Goal: Task Accomplishment & Management: Complete application form

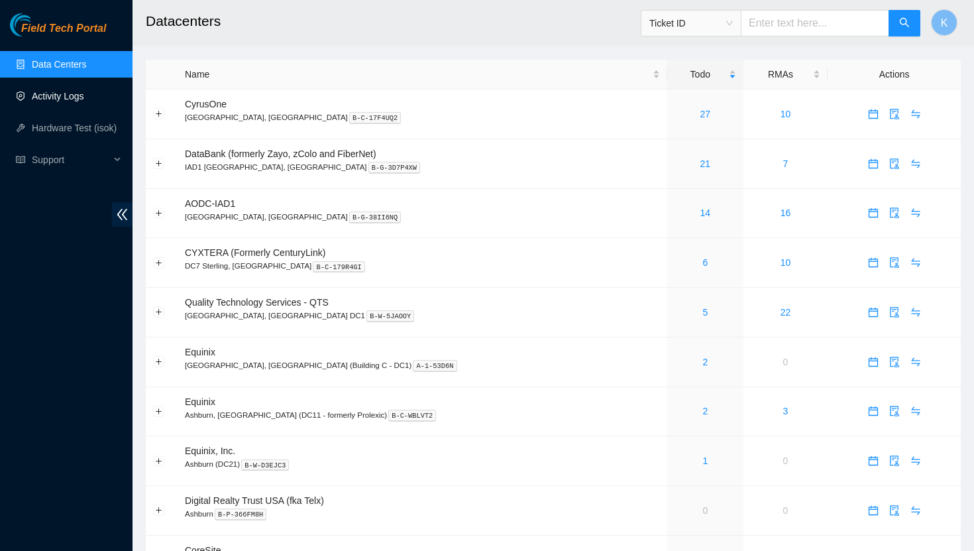
click at [78, 95] on link "Activity Logs" at bounding box center [58, 96] width 52 height 11
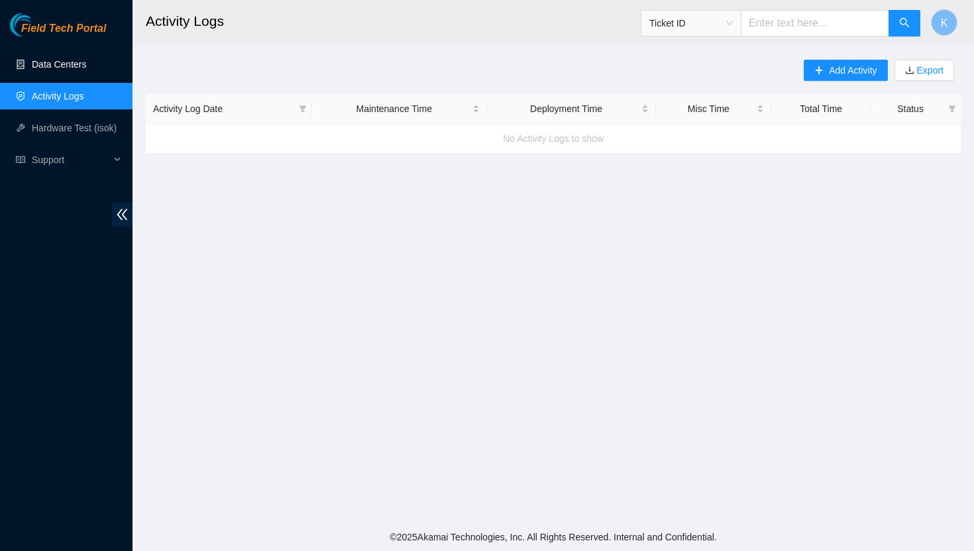
click at [85, 67] on link "Data Centers" at bounding box center [59, 64] width 54 height 11
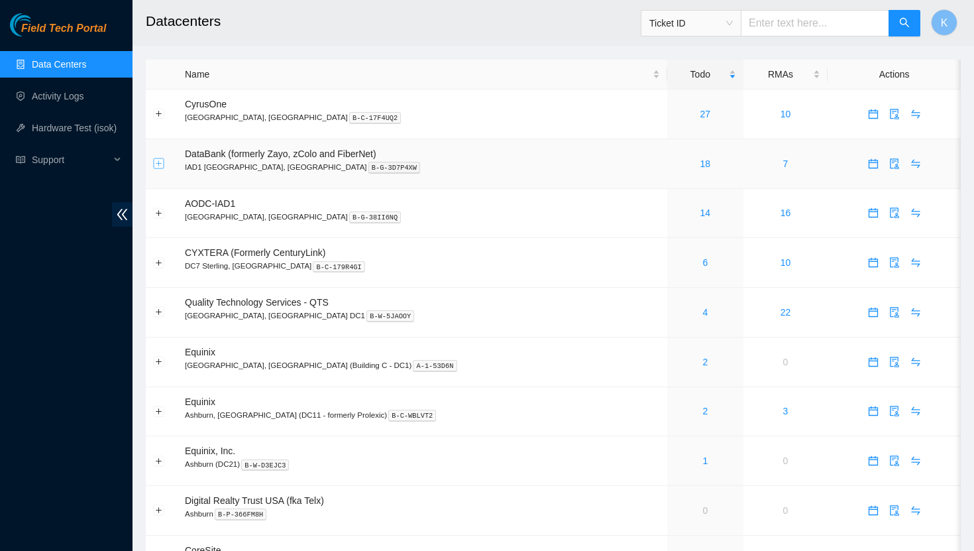
click at [157, 163] on button "Expand row" at bounding box center [159, 163] width 11 height 11
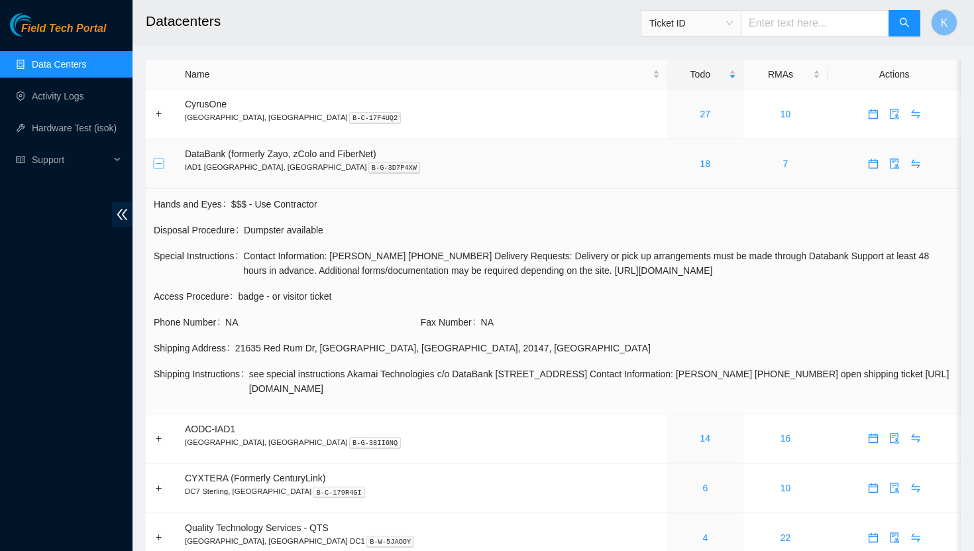
click at [157, 163] on button "Collapse row" at bounding box center [159, 163] width 11 height 11
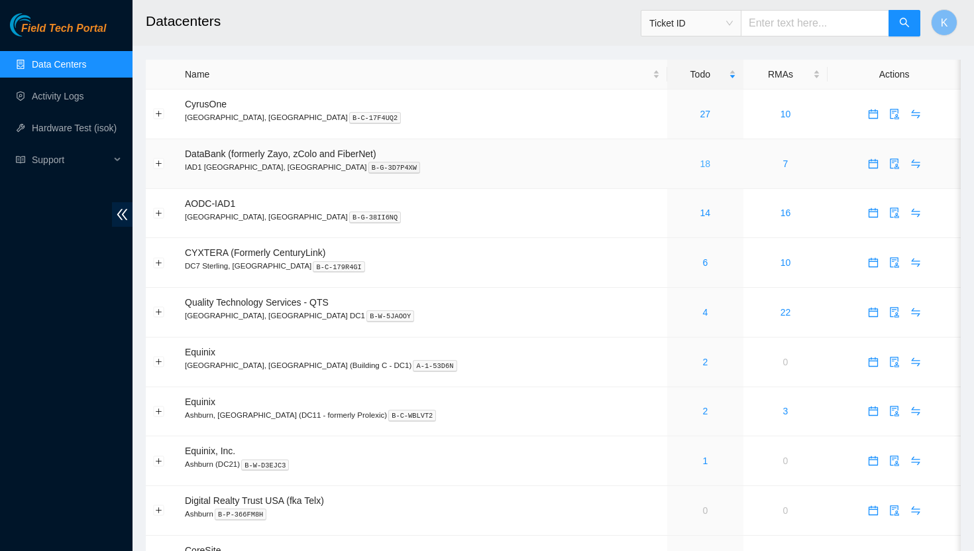
click at [701, 166] on link "18" at bounding box center [706, 163] width 11 height 11
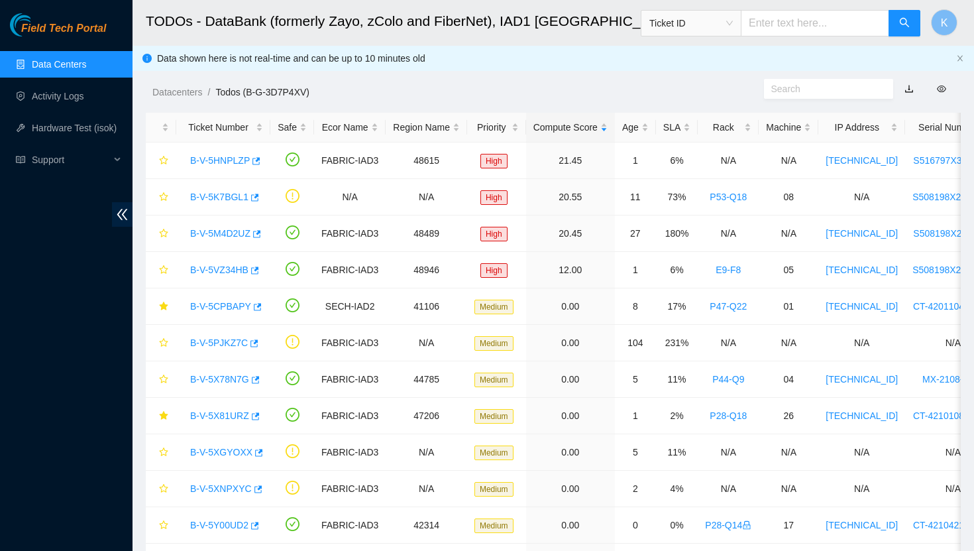
click at [66, 61] on link "Data Centers" at bounding box center [59, 64] width 54 height 11
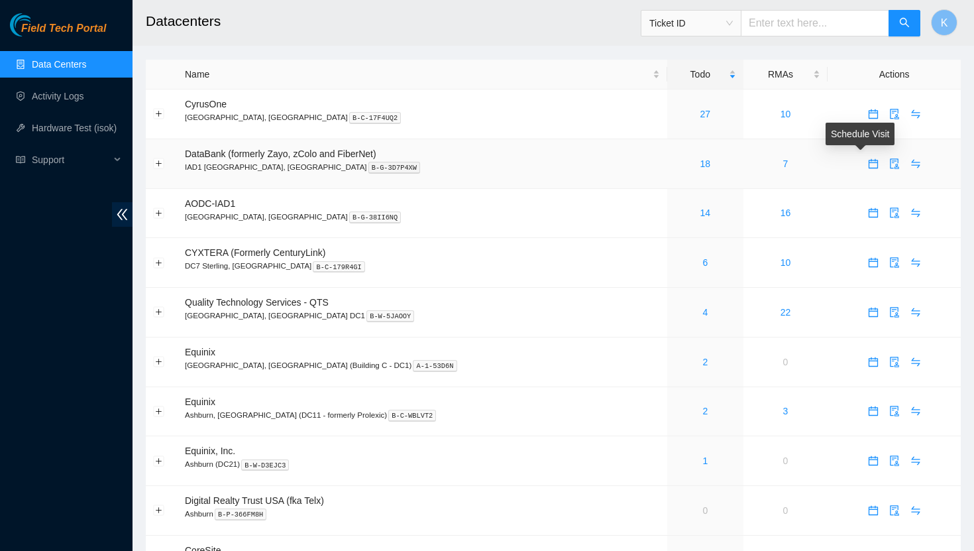
click at [868, 166] on icon "calendar" at bounding box center [873, 163] width 11 height 11
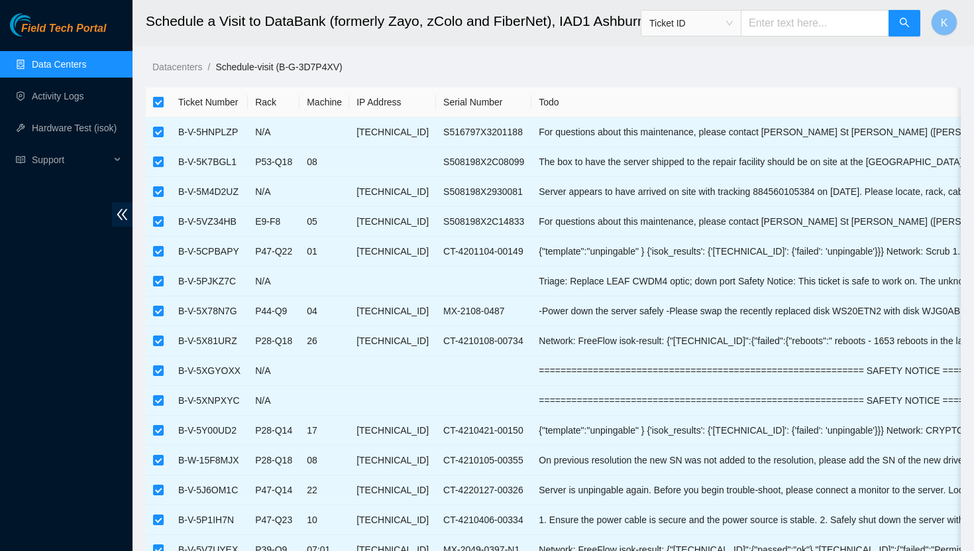
click at [162, 102] on input "checkbox" at bounding box center [158, 102] width 11 height 11
checkbox input "false"
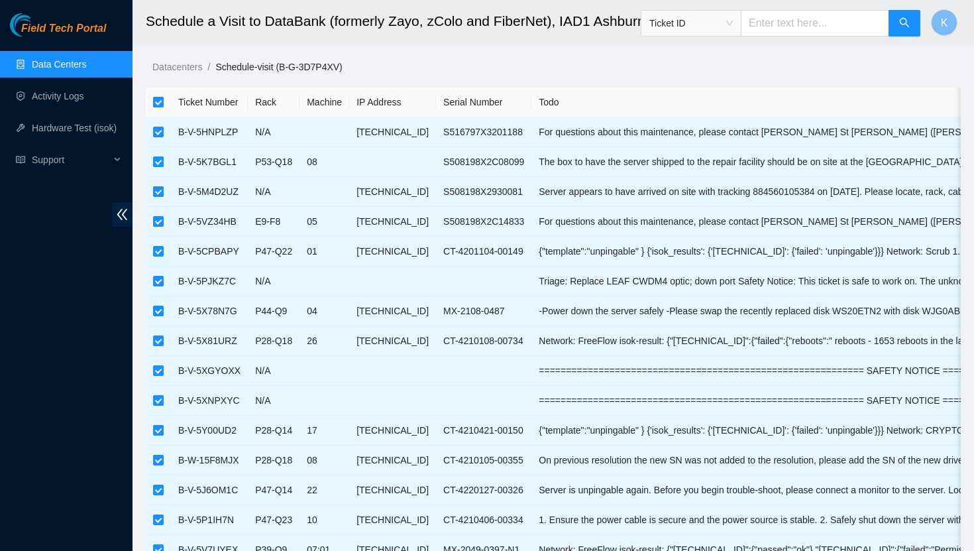
checkbox input "false"
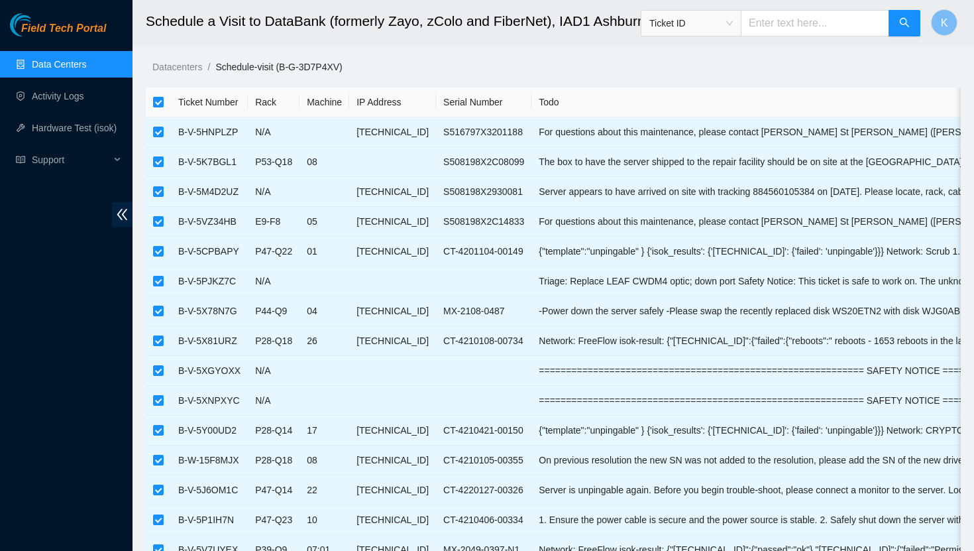
checkbox input "false"
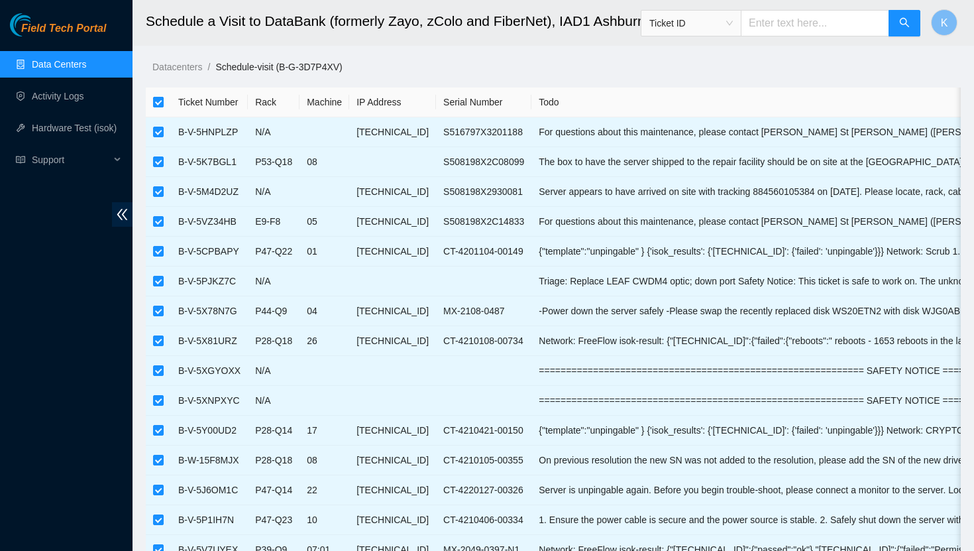
checkbox input "false"
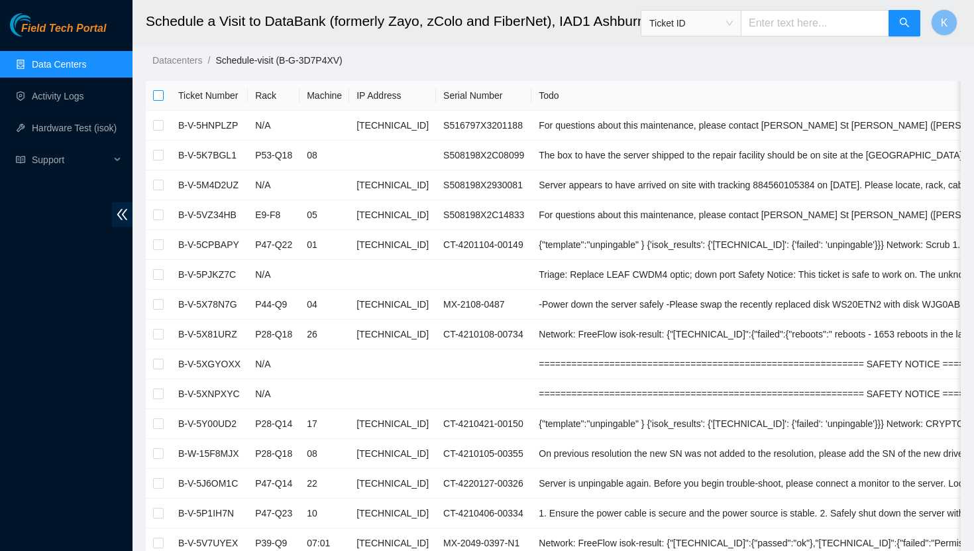
scroll to position [9, 0]
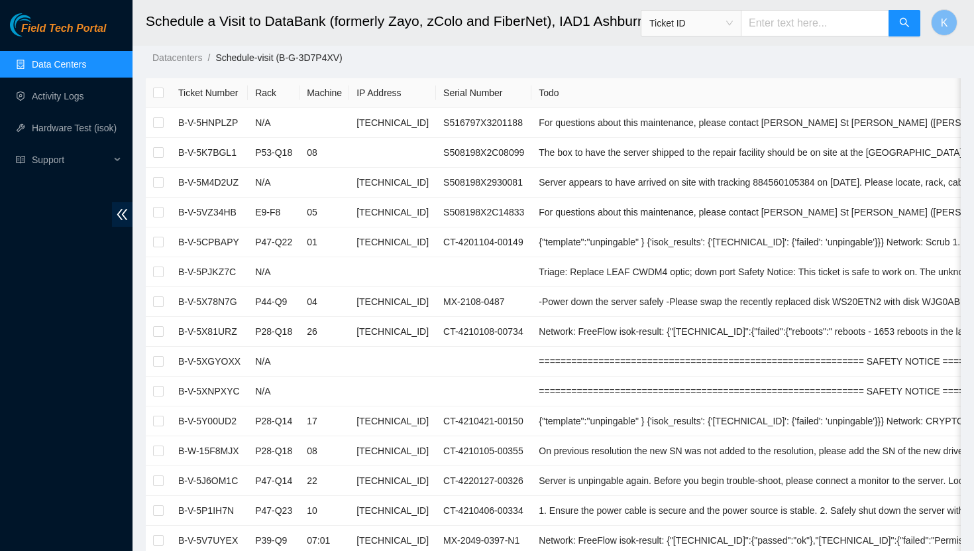
click at [795, 22] on input "text" at bounding box center [815, 23] width 148 height 27
paste input "B-V-5L2GGL0"
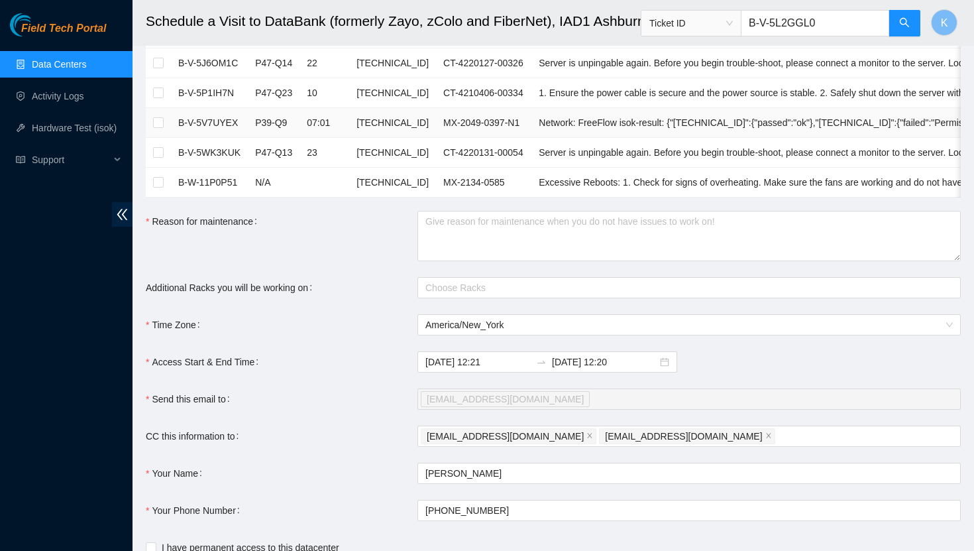
scroll to position [429, 0]
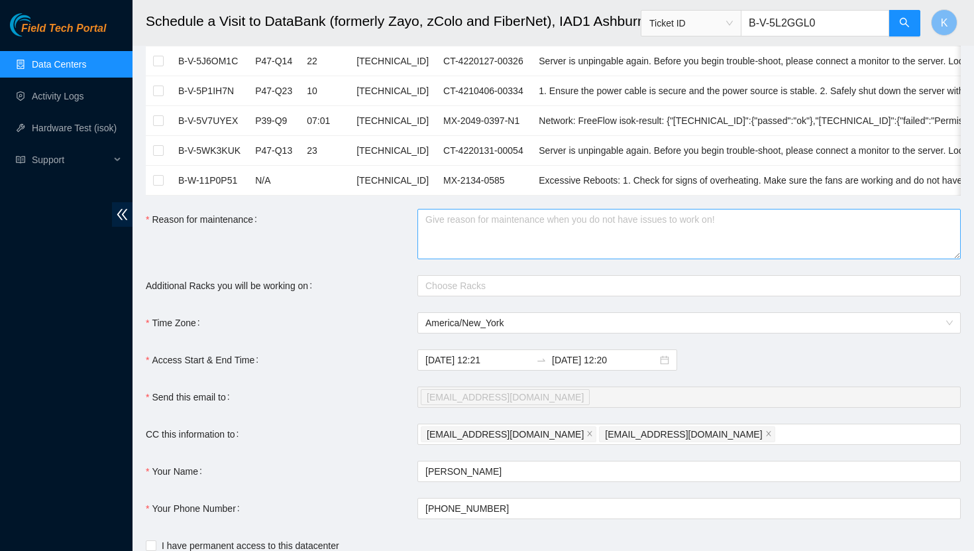
type input "B-V-5L2GGL0"
click at [469, 229] on textarea "Reason for maintenance" at bounding box center [689, 234] width 543 height 50
paste textarea "B-V-5L2GGL0"
click at [497, 286] on div at bounding box center [683, 286] width 524 height 16
type textarea "B-V-5L2GGL0"
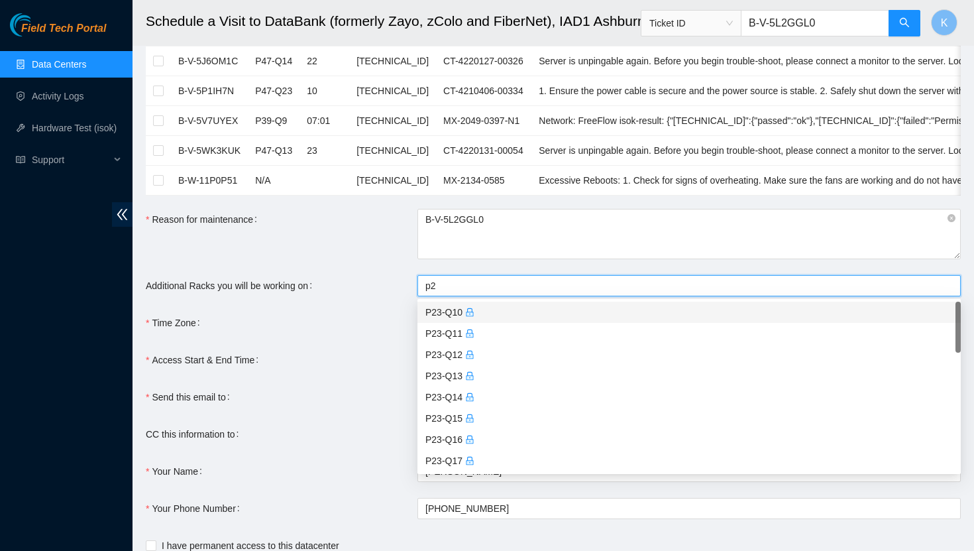
type input "p28"
click at [539, 315] on div "P28-Q10" at bounding box center [689, 312] width 528 height 15
click at [382, 256] on div "Reason for maintenance" at bounding box center [282, 234] width 272 height 50
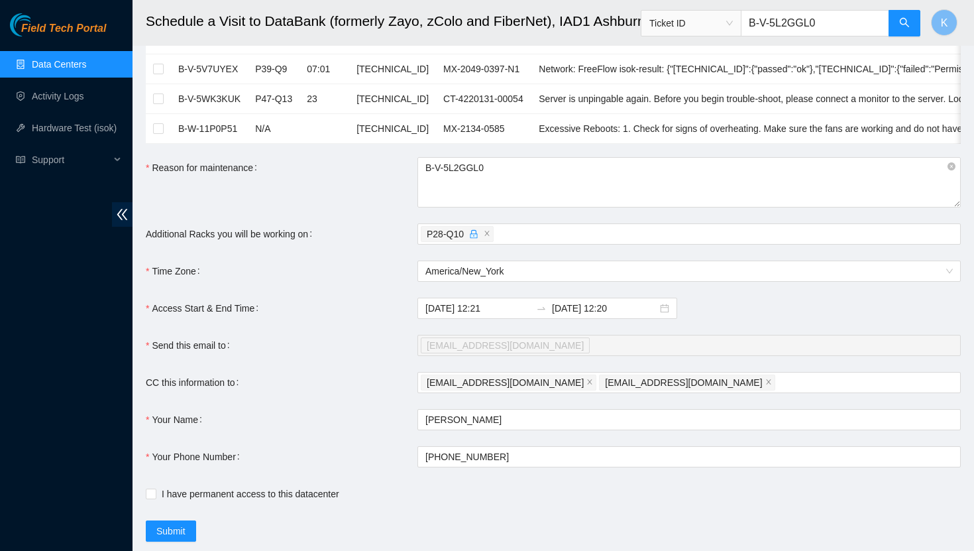
scroll to position [489, 0]
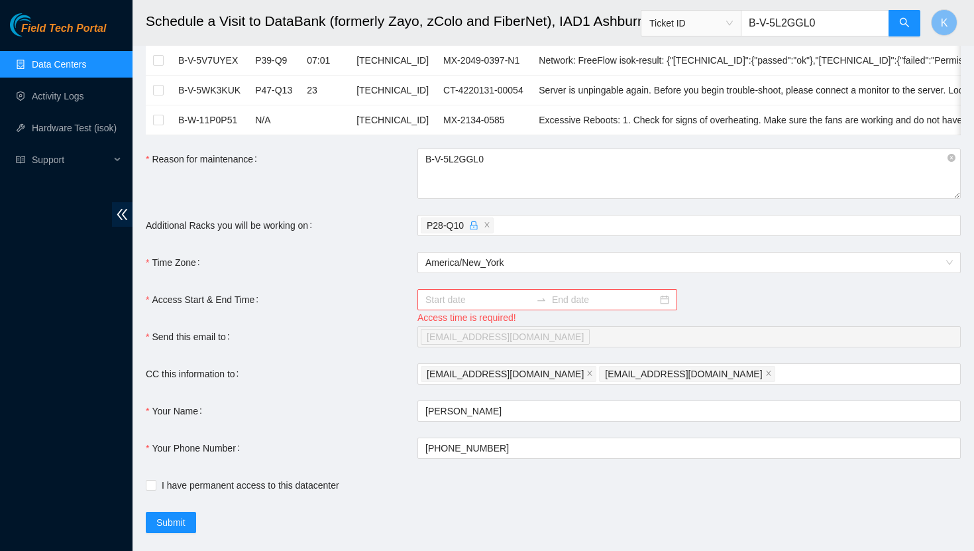
click at [642, 302] on div at bounding box center [548, 299] width 260 height 21
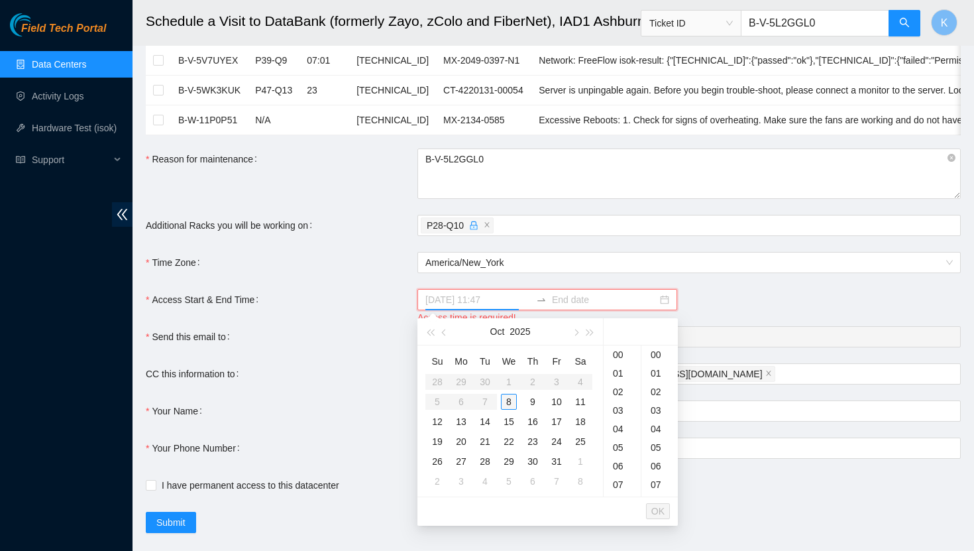
click at [509, 401] on div "8" at bounding box center [509, 402] width 16 height 16
type input "2025-10-08 11:47"
click at [659, 510] on span "OK" at bounding box center [657, 511] width 13 height 15
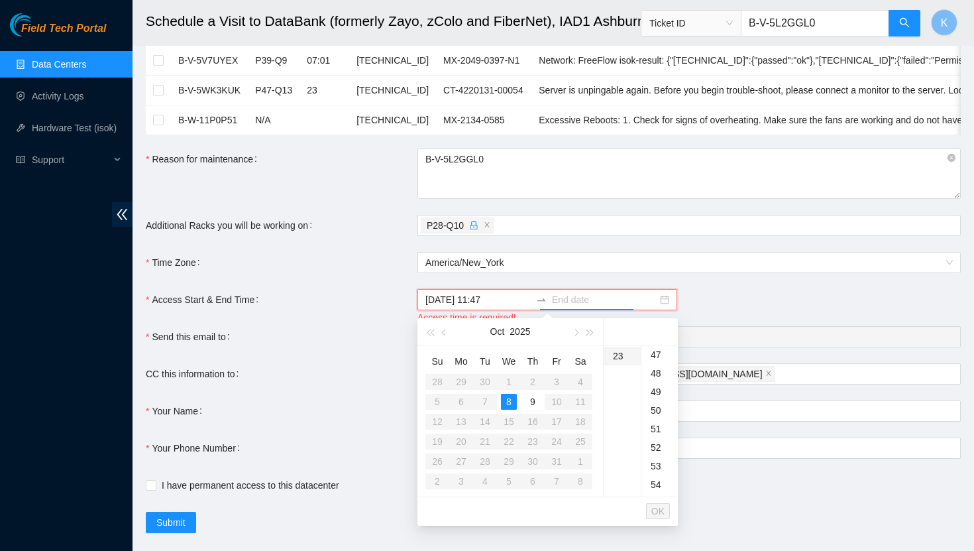
click at [624, 359] on div "23" at bounding box center [622, 356] width 37 height 19
click at [661, 360] on div "59" at bounding box center [660, 356] width 36 height 19
type input "2025-10-08 23:59"
click at [661, 514] on span "OK" at bounding box center [657, 511] width 13 height 15
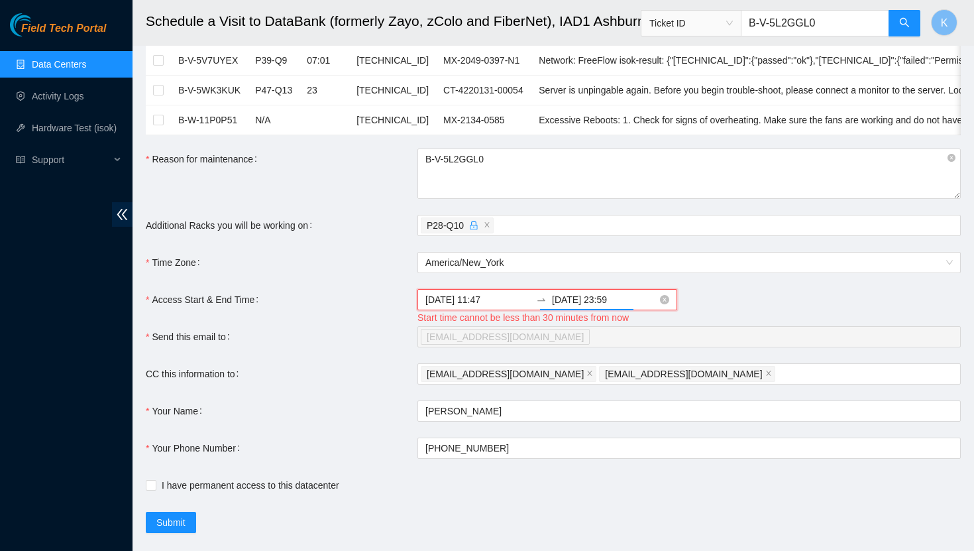
click at [498, 303] on input "2025-10-08 11:47" at bounding box center [477, 299] width 105 height 15
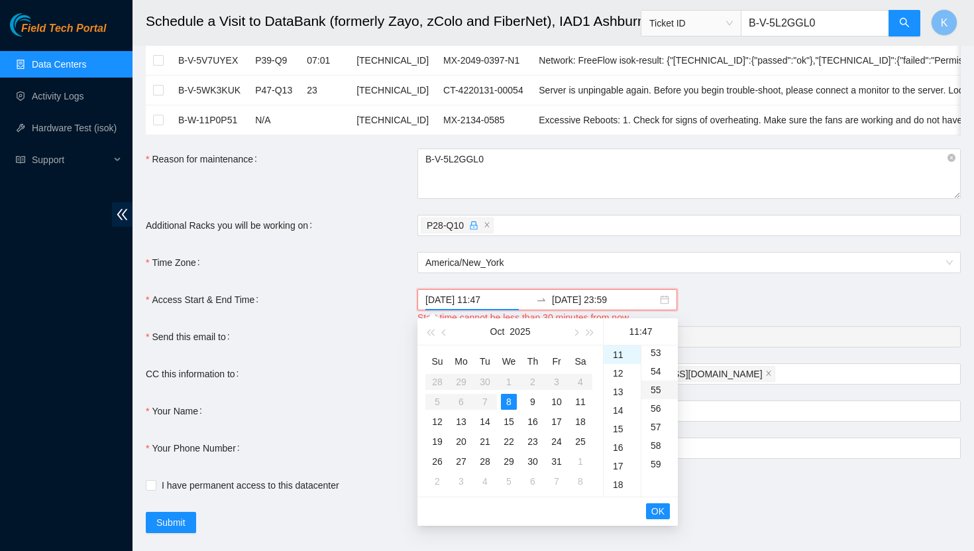
click at [657, 391] on div "55" at bounding box center [660, 389] width 36 height 19
click at [655, 511] on span "OK" at bounding box center [657, 511] width 13 height 15
click at [659, 508] on span "OK" at bounding box center [657, 511] width 13 height 15
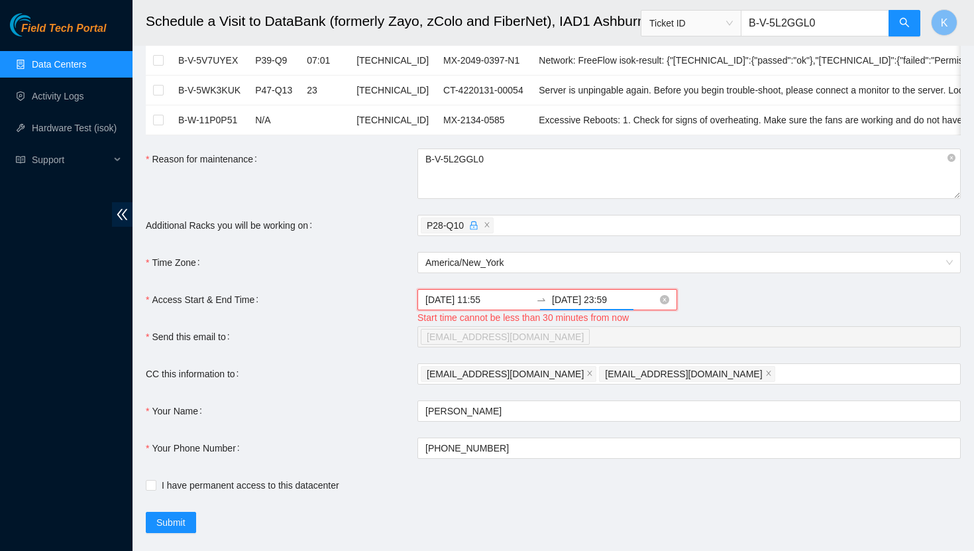
click at [500, 300] on input "2025-10-08 11:55" at bounding box center [477, 299] width 105 height 15
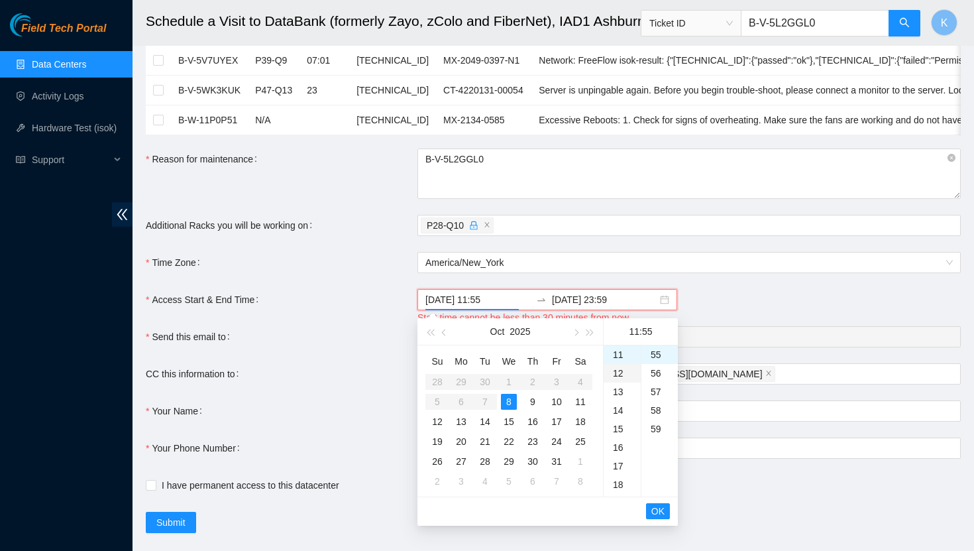
click at [623, 372] on div "12" at bounding box center [622, 373] width 37 height 19
click at [658, 391] on div "20" at bounding box center [660, 387] width 36 height 19
type input "2025-10-08 12:20"
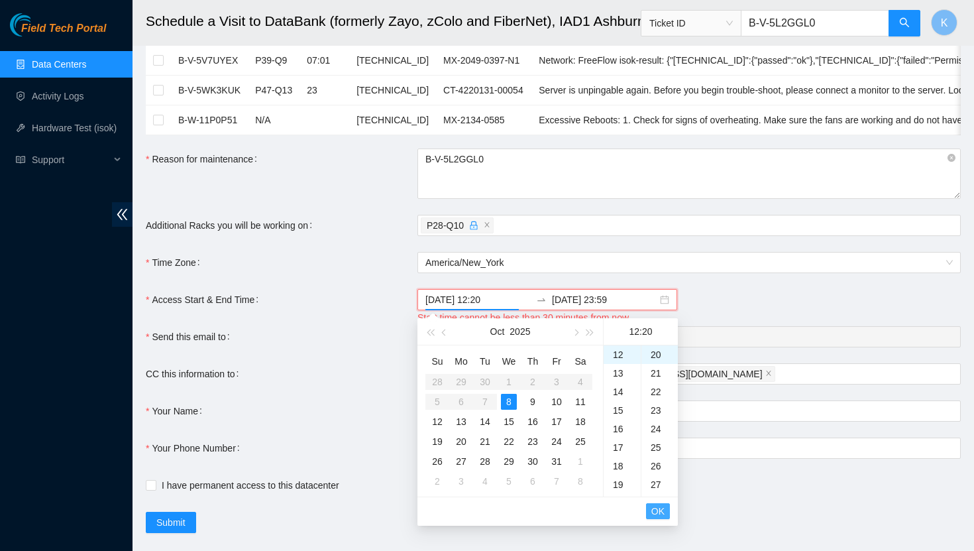
click at [660, 510] on span "OK" at bounding box center [657, 511] width 13 height 15
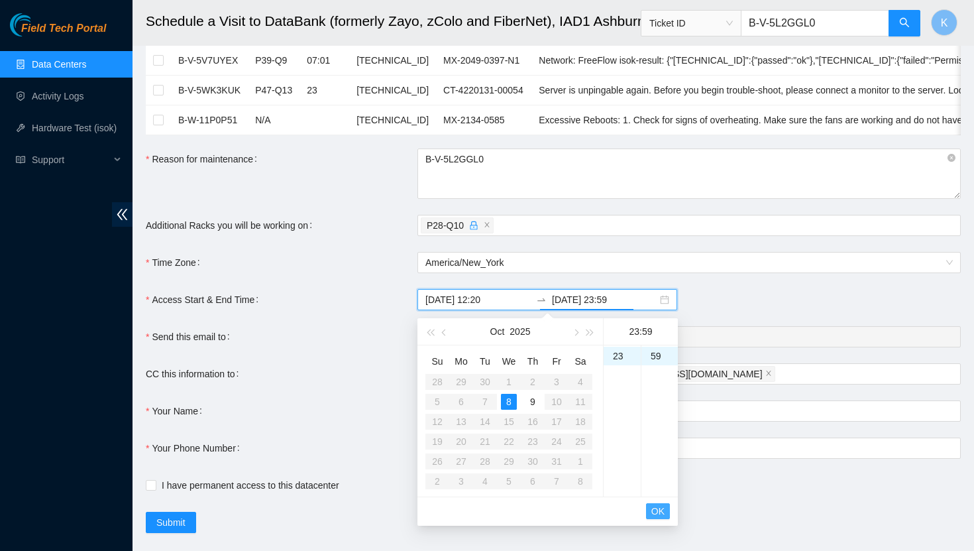
click at [663, 504] on span "OK" at bounding box center [657, 511] width 13 height 15
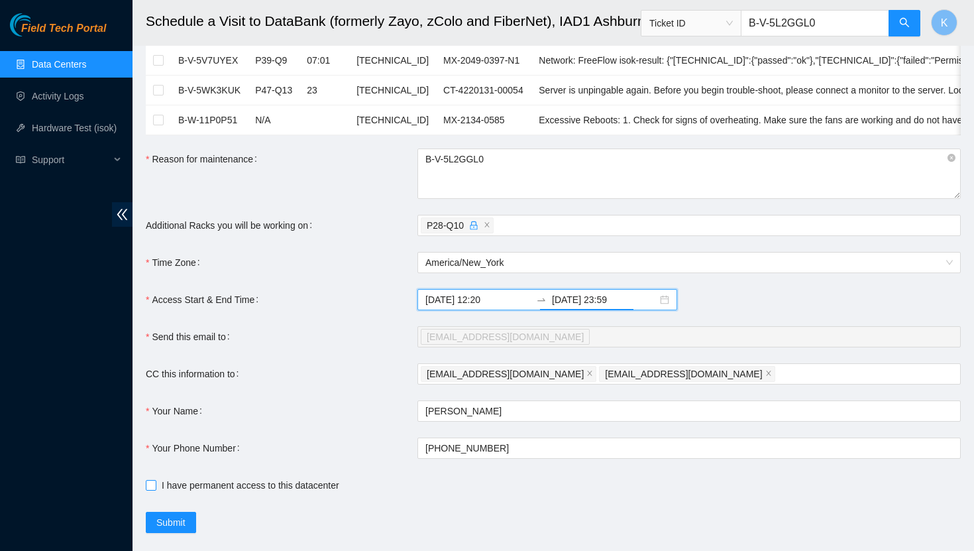
click at [149, 481] on input "I have permanent access to this datacenter" at bounding box center [150, 484] width 9 height 9
checkbox input "true"
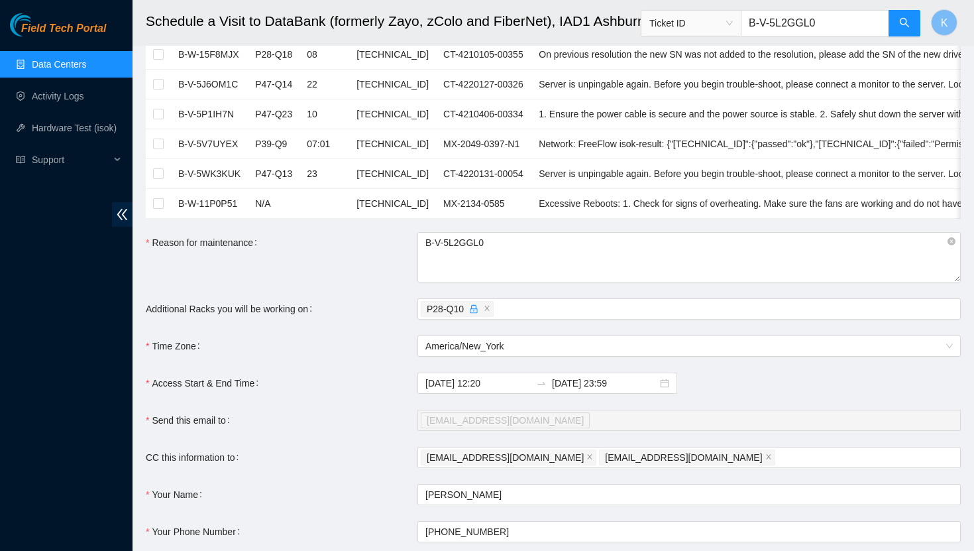
scroll to position [515, 0]
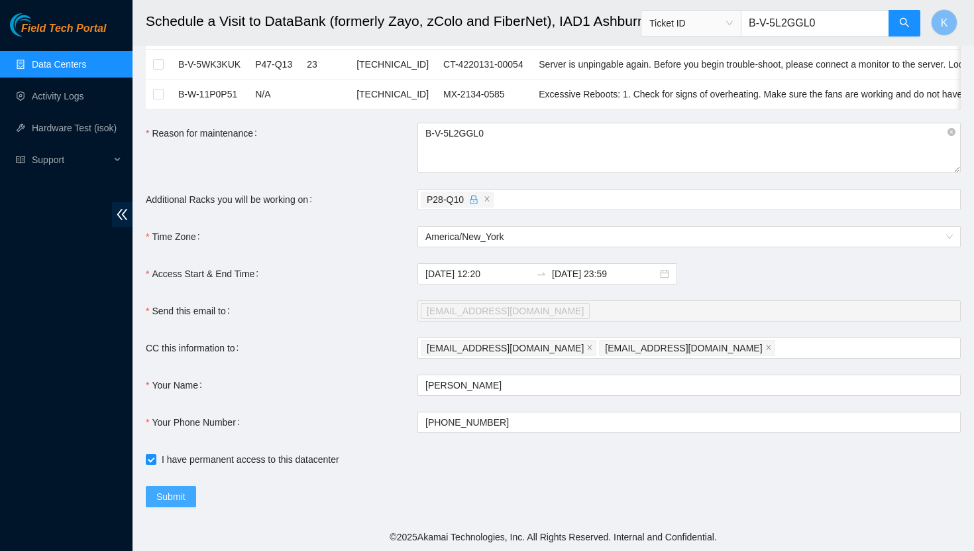
click at [184, 494] on span "Submit" at bounding box center [170, 496] width 29 height 15
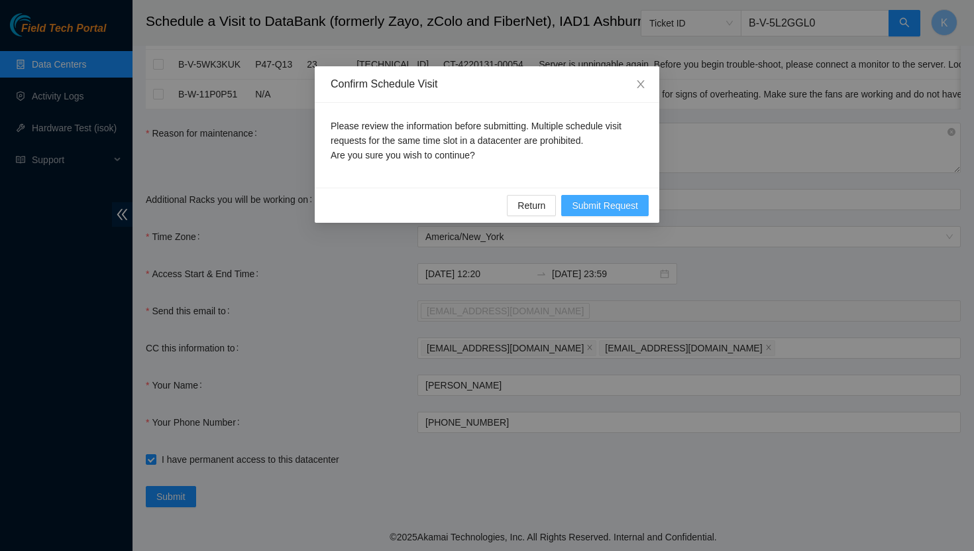
click at [600, 205] on span "Submit Request" at bounding box center [605, 205] width 66 height 15
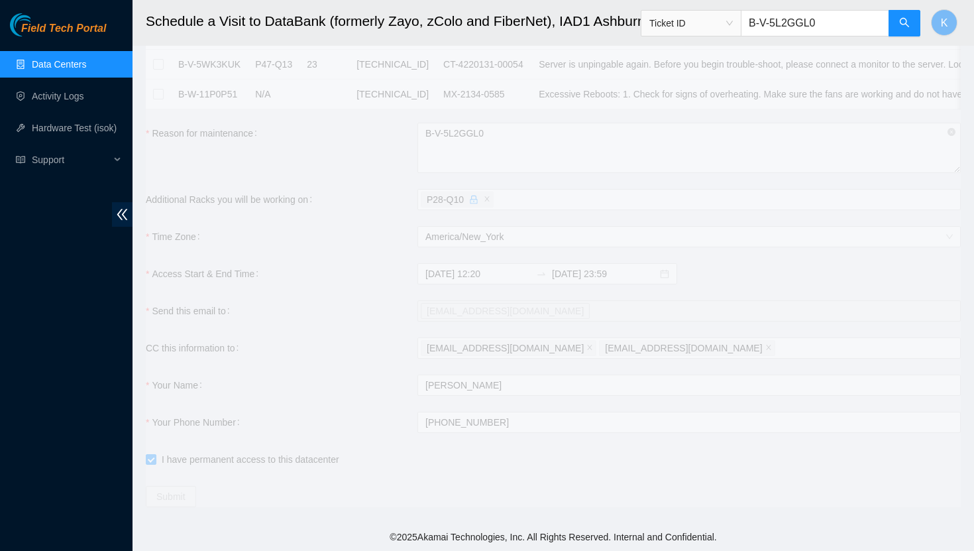
type input "2025-10-08 12:23"
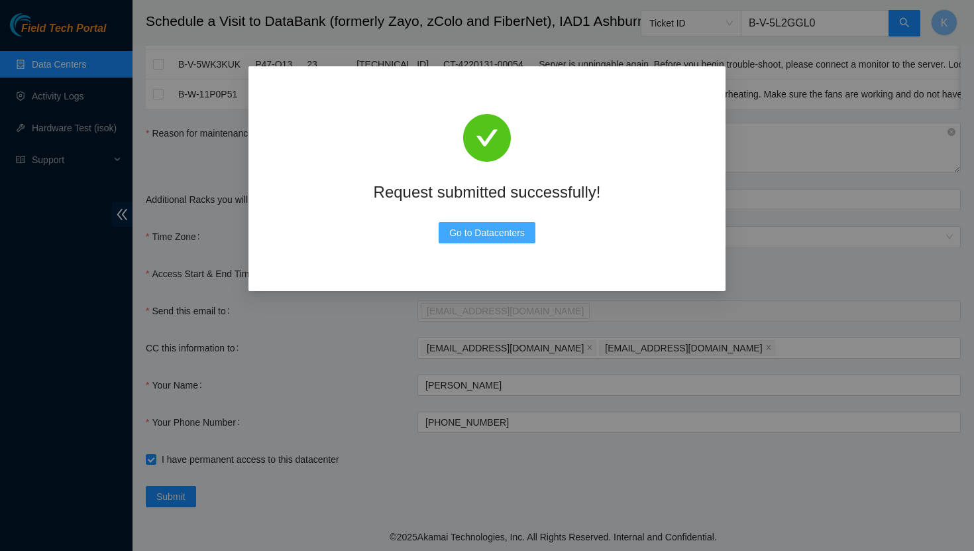
click at [496, 235] on span "Go to Datacenters" at bounding box center [487, 232] width 76 height 15
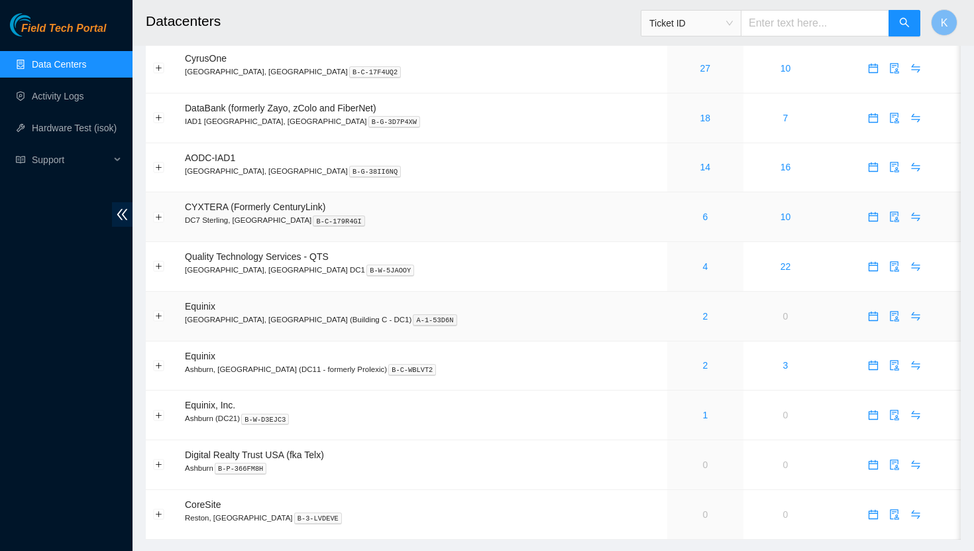
scroll to position [42, 0]
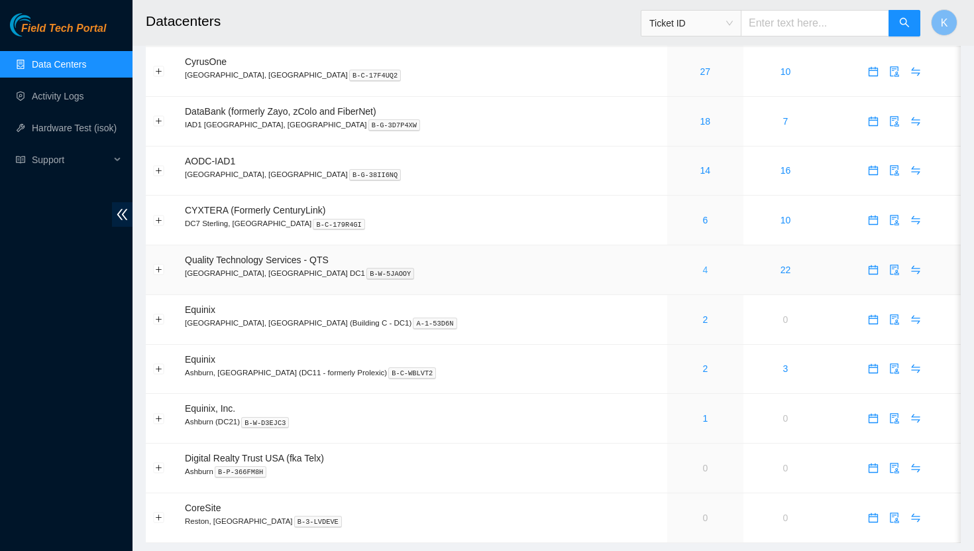
click at [703, 268] on link "4" at bounding box center [705, 269] width 5 height 11
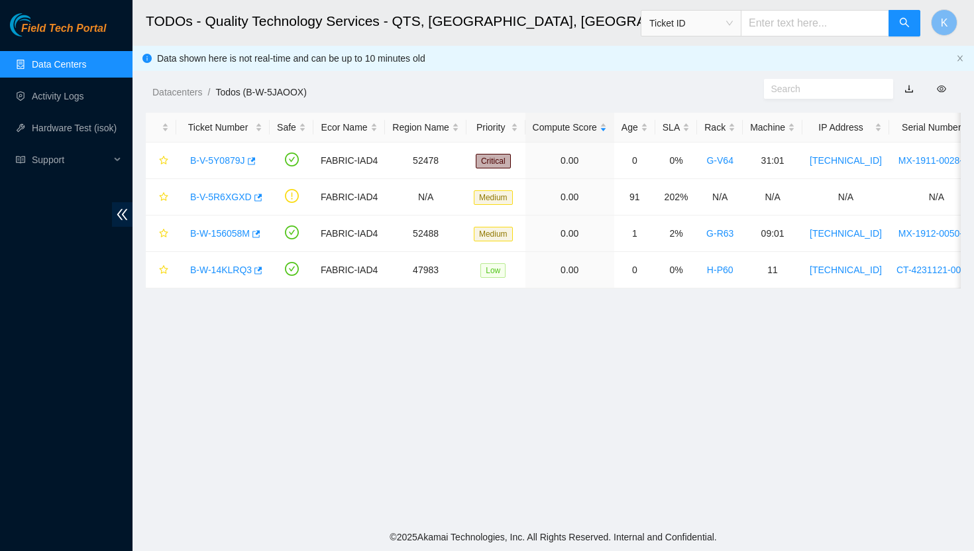
click at [62, 70] on link "Data Centers" at bounding box center [59, 64] width 54 height 11
